Goal: Task Accomplishment & Management: Complete application form

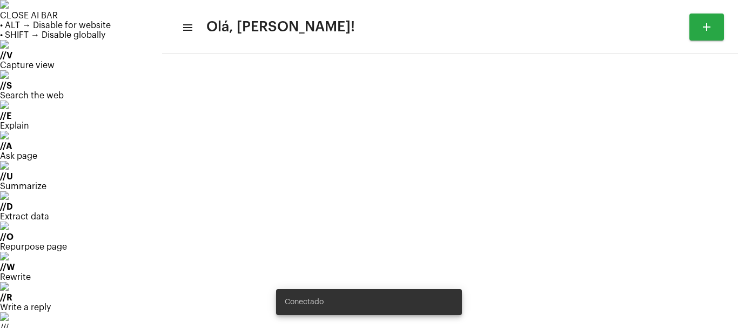
type input "[URL][DOMAIN_NAME]"
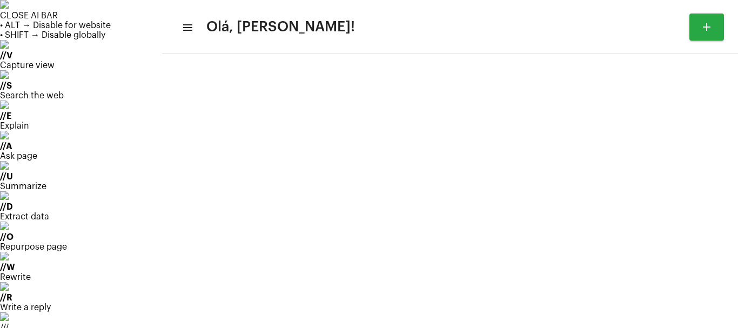
scroll to position [36, 0]
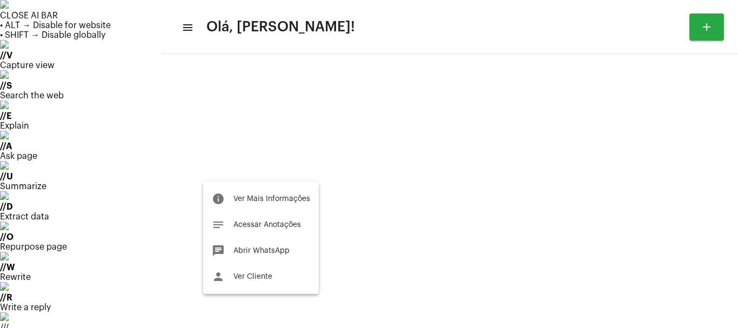
click at [239, 175] on div at bounding box center [369, 164] width 738 height 328
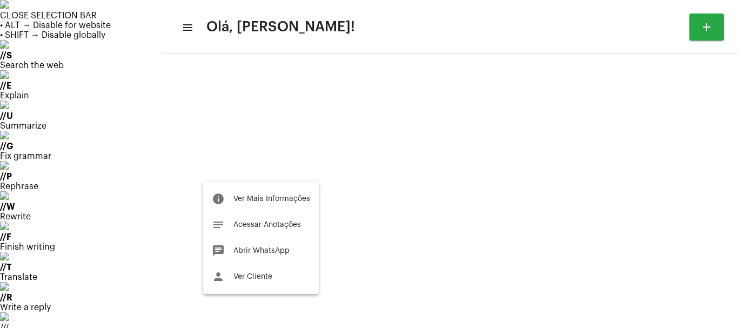
click at [239, 175] on div at bounding box center [369, 164] width 738 height 328
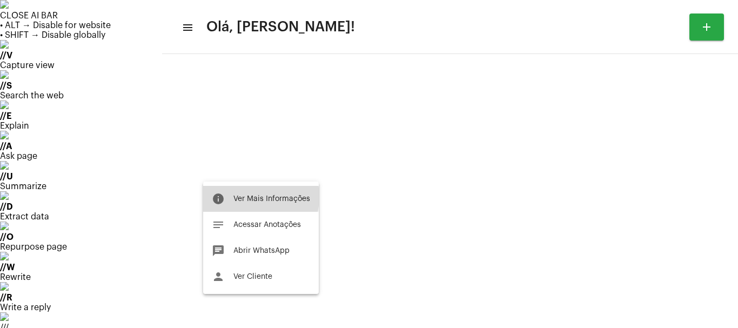
click at [237, 197] on span "Ver Mais Informações" at bounding box center [272, 199] width 77 height 8
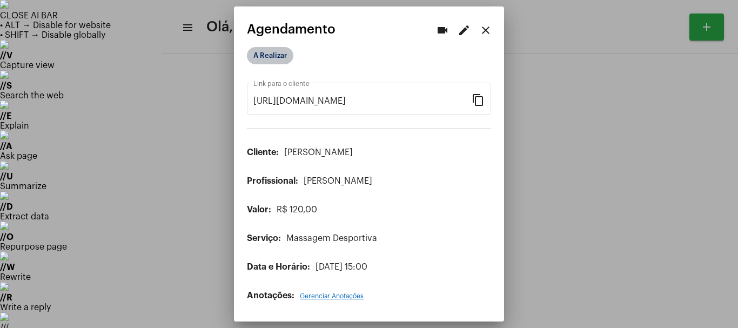
click at [275, 54] on mat-chip "A Realizar" at bounding box center [270, 55] width 46 height 17
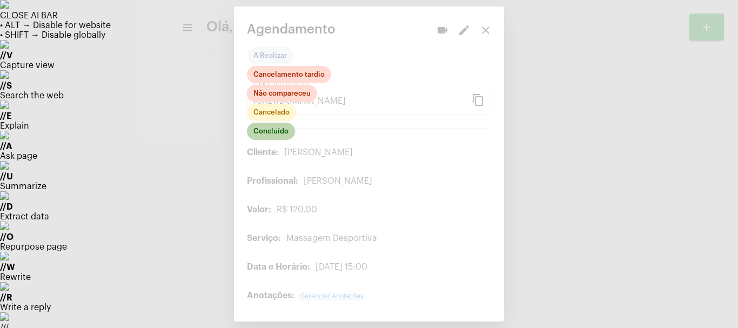
click at [277, 134] on mat-chip "Concluído" at bounding box center [271, 131] width 48 height 17
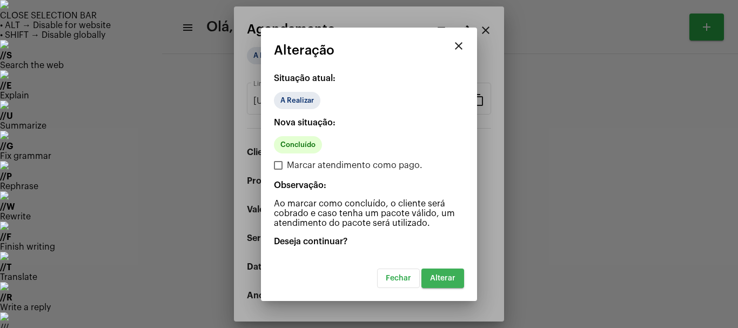
click at [447, 282] on span "Alterar" at bounding box center [442, 279] width 25 height 8
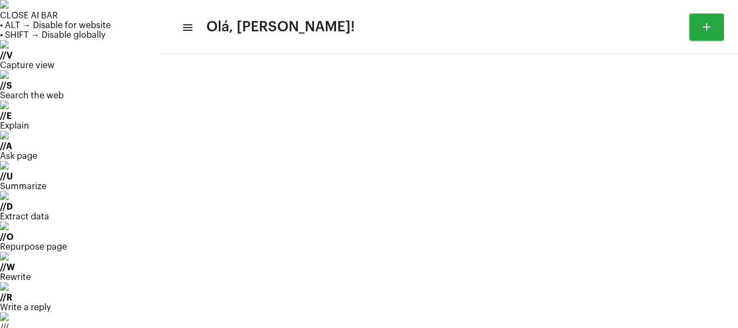
scroll to position [63, 0]
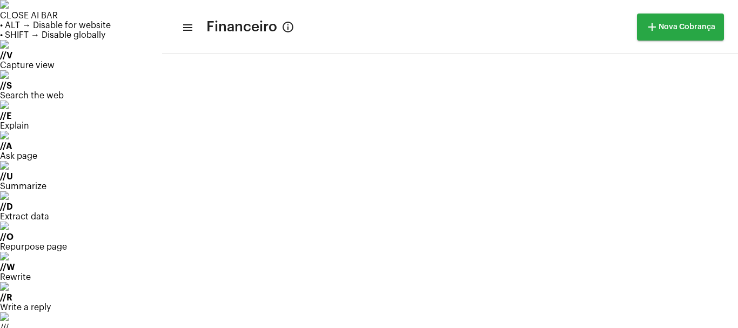
scroll to position [6, 0]
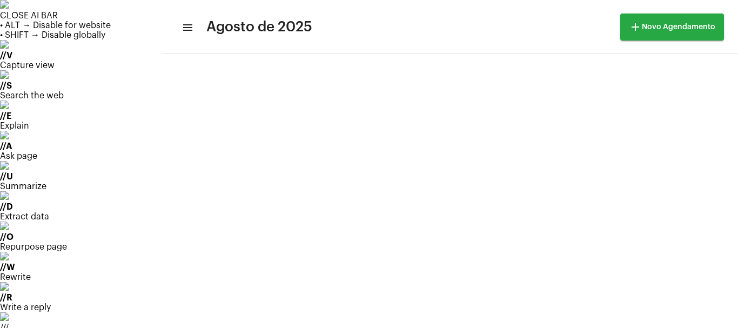
scroll to position [115, 0]
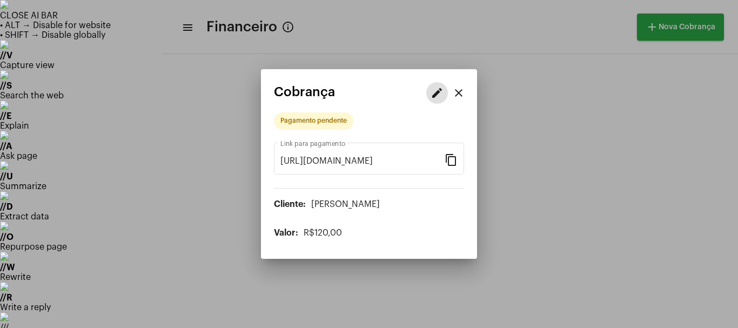
click at [435, 99] on mat-icon "edit" at bounding box center [437, 92] width 13 height 13
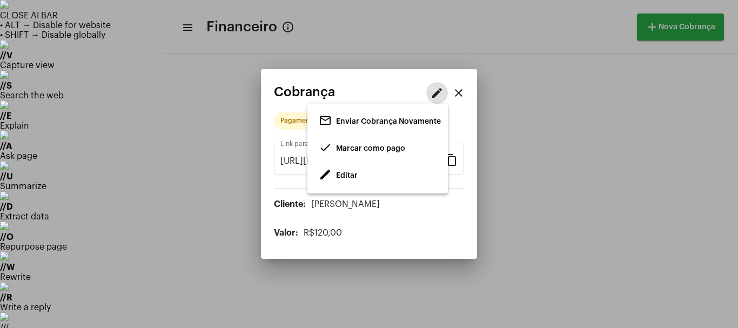
click at [359, 152] on span "Marcar como pago" at bounding box center [370, 149] width 69 height 8
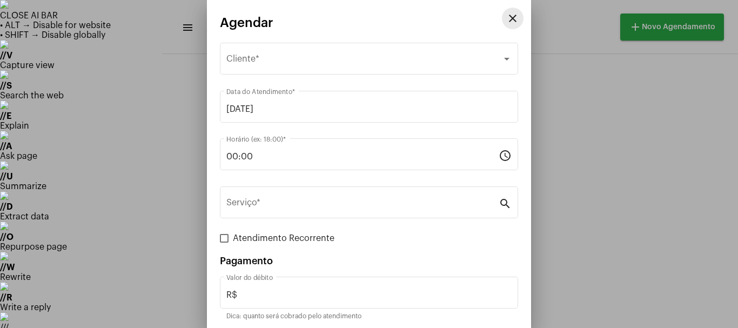
click at [507, 19] on mat-icon "close" at bounding box center [513, 18] width 13 height 13
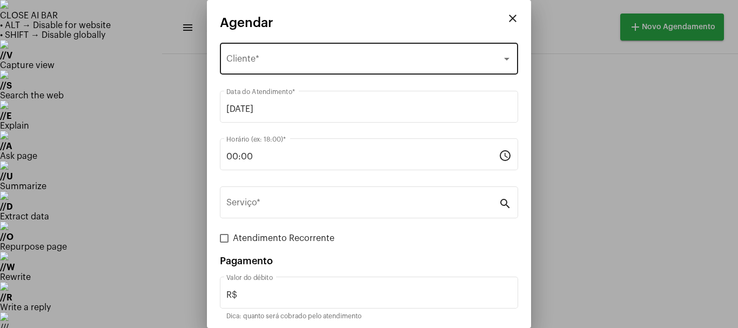
click at [251, 67] on div "Selecione o Cliente Cliente *" at bounding box center [368, 58] width 285 height 34
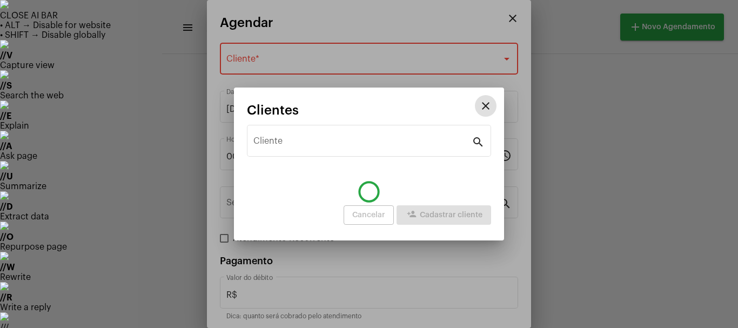
click at [236, 84] on div "close Agendar Selecione o Cliente Cliente * [DATE] Data do Atendimento * 00:00 …" at bounding box center [369, 164] width 738 height 328
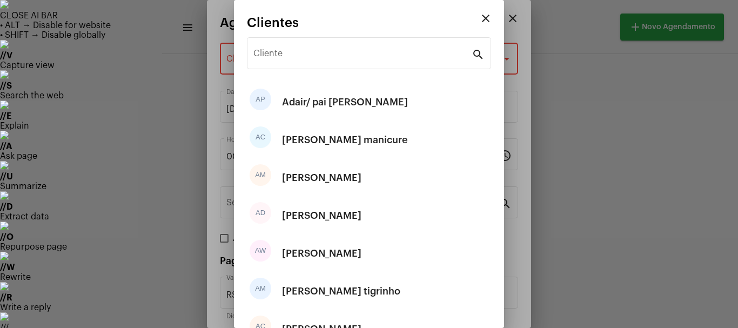
click at [225, 62] on div at bounding box center [369, 164] width 738 height 328
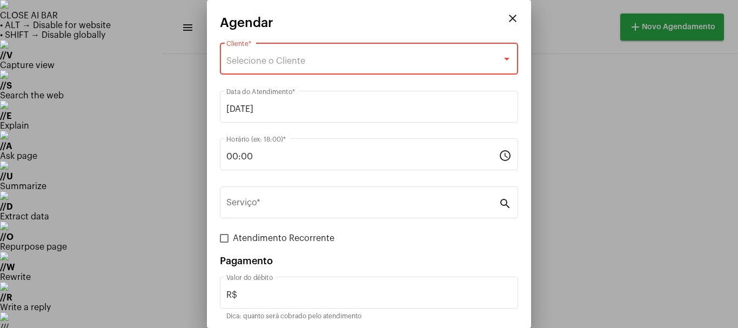
drag, startPoint x: 274, startPoint y: 63, endPoint x: 264, endPoint y: 66, distance: 9.7
click at [264, 66] on div "Selecione o Cliente Cliente *" at bounding box center [368, 58] width 285 height 34
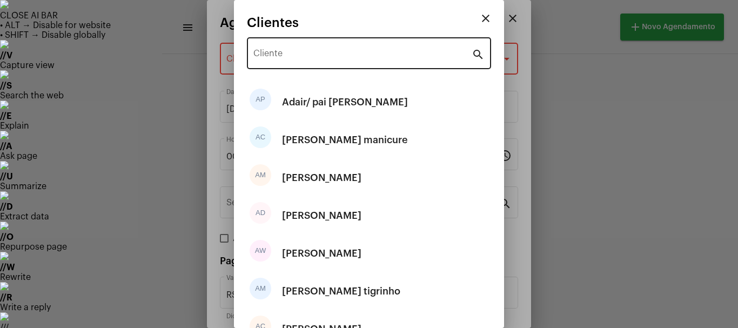
click at [270, 61] on div "Cliente" at bounding box center [363, 52] width 218 height 34
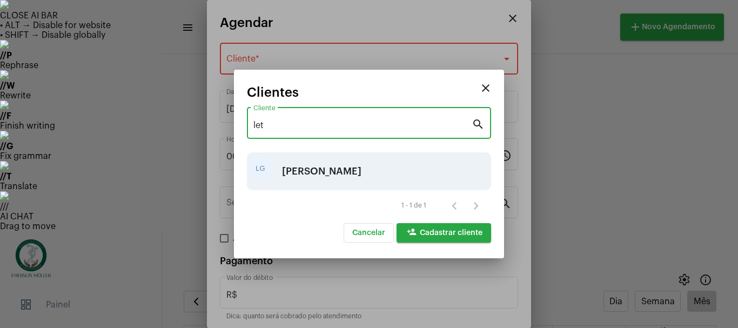
type input "let"
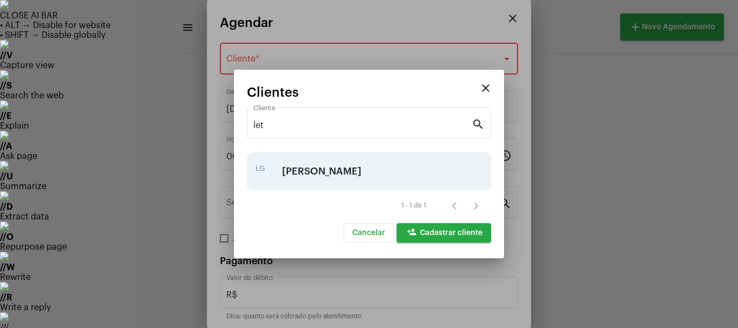
click at [306, 175] on div "[PERSON_NAME]" at bounding box center [321, 171] width 79 height 32
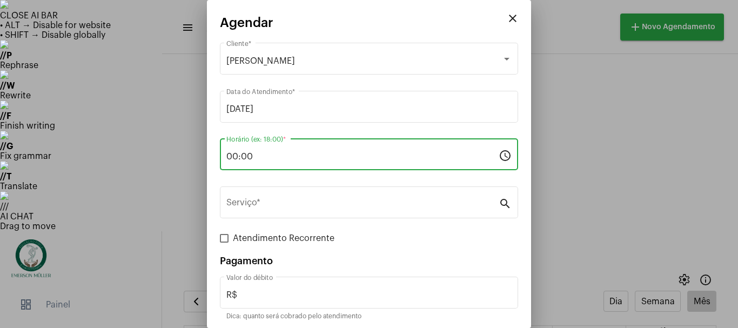
click at [267, 156] on input "00:00" at bounding box center [362, 157] width 272 height 10
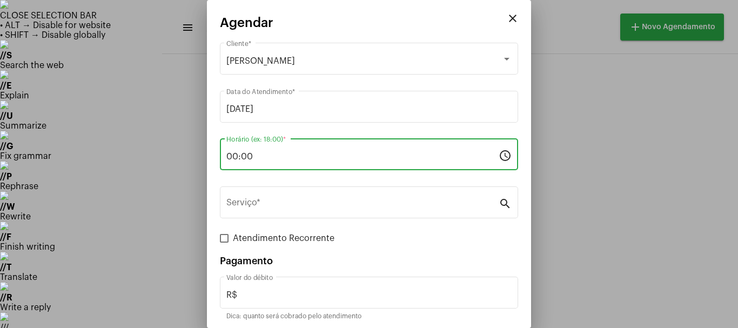
drag, startPoint x: 267, startPoint y: 156, endPoint x: 136, endPoint y: 159, distance: 130.9
click at [136, 159] on div "close Agendar [PERSON_NAME] Cliente * [DATE] Data do Atendimento * 00:00 Horári…" at bounding box center [369, 164] width 738 height 328
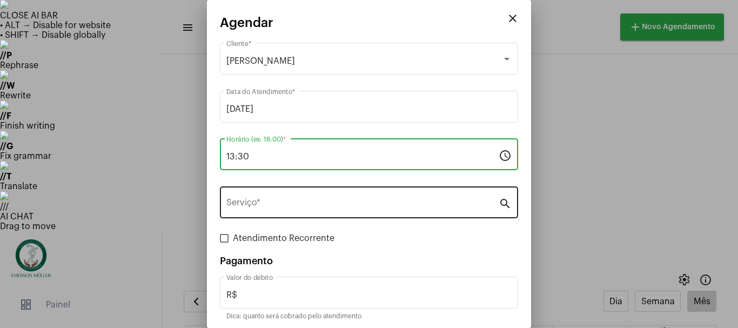
type input "13:30"
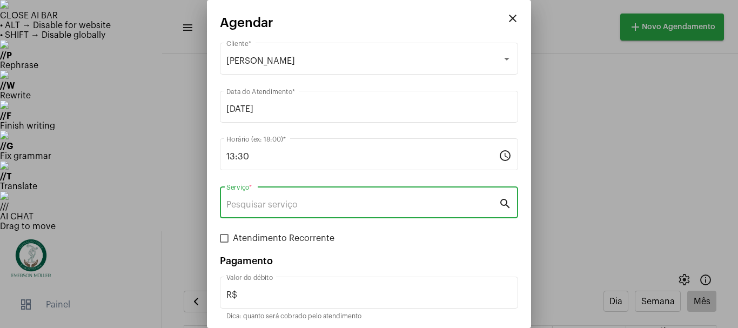
click at [300, 206] on input "Serviço *" at bounding box center [362, 205] width 272 height 10
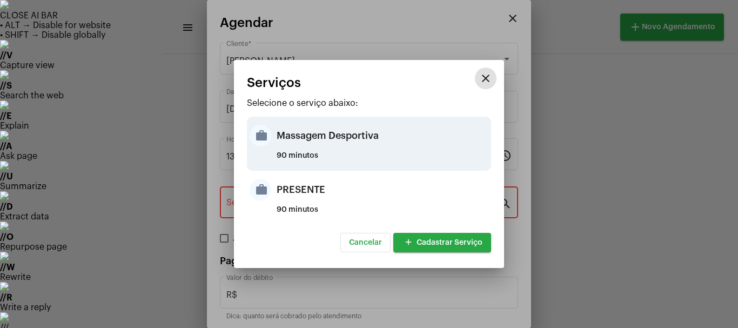
click at [268, 141] on mat-icon "work" at bounding box center [261, 136] width 22 height 22
type input "Massagem Desportiva"
type input "R$ 120"
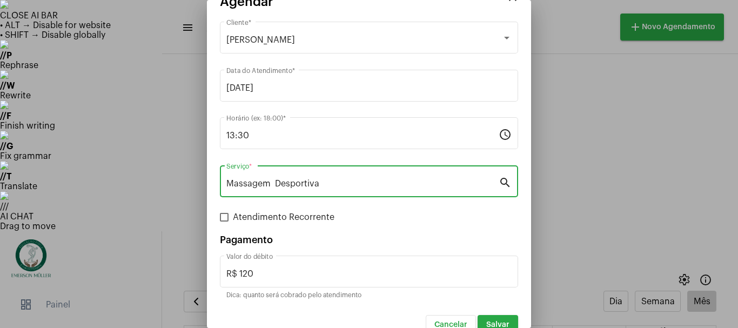
scroll to position [41, 0]
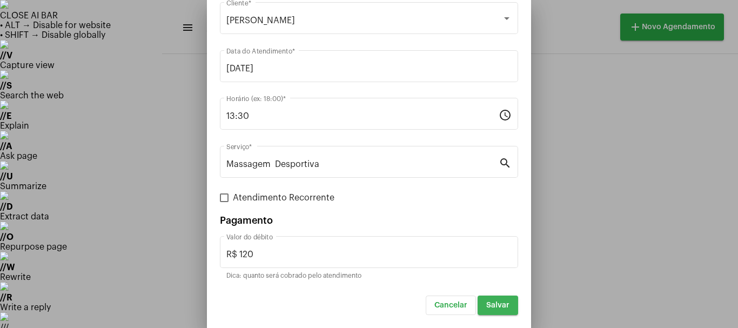
click at [489, 297] on button "Salvar" at bounding box center [498, 305] width 41 height 19
